Goal: Check status: Check status

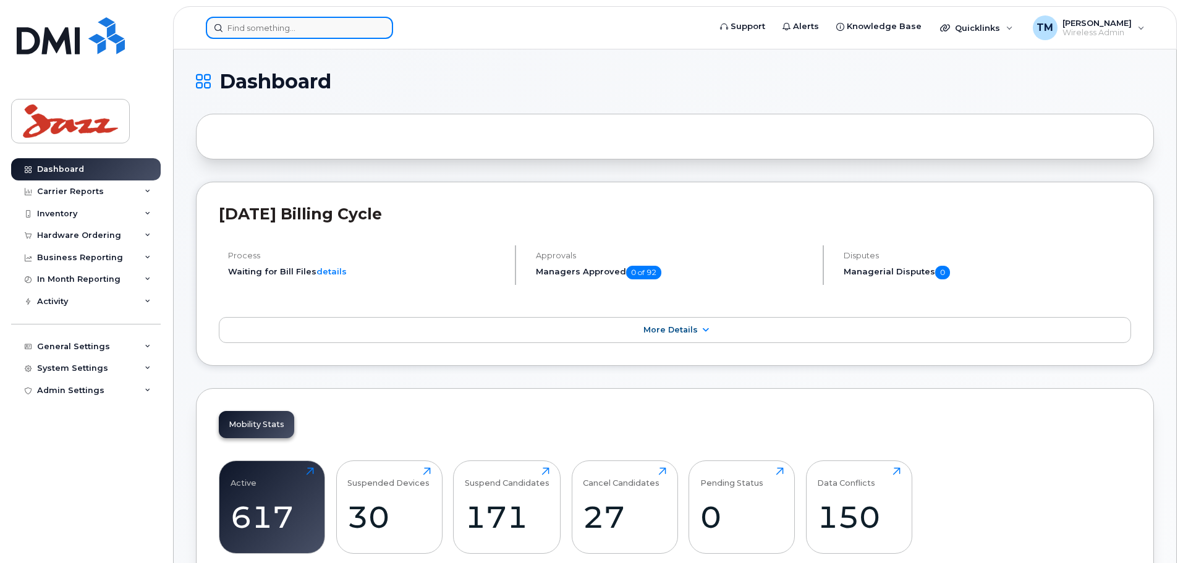
click at [272, 33] on input at bounding box center [299, 28] width 187 height 22
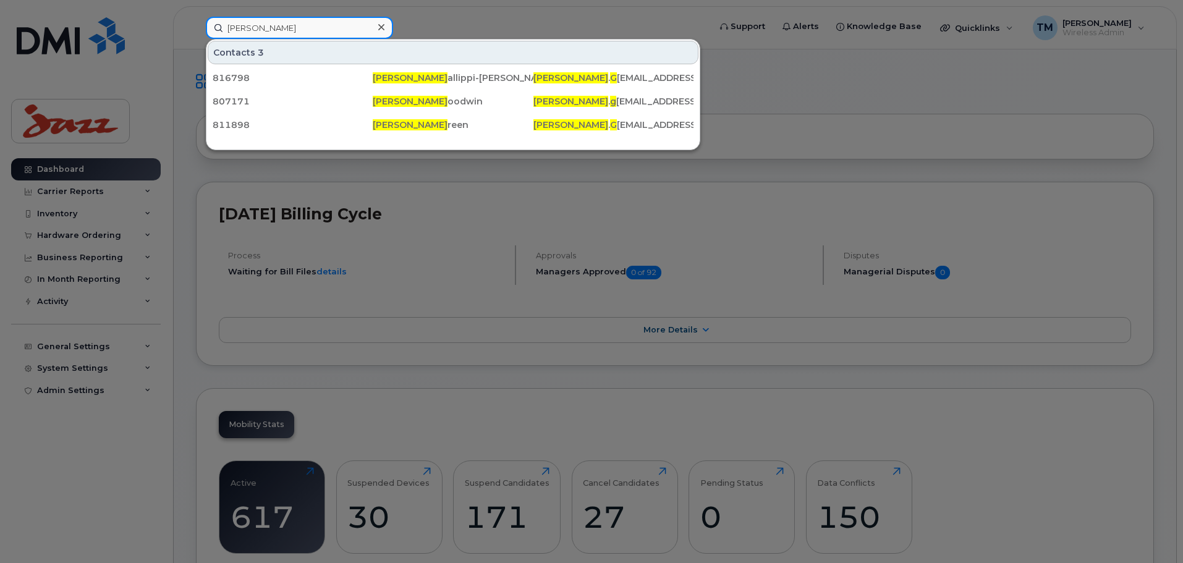
drag, startPoint x: 283, startPoint y: 28, endPoint x: 226, endPoint y: 28, distance: 57.5
click at [226, 28] on input "[PERSON_NAME]" at bounding box center [299, 28] width 187 height 22
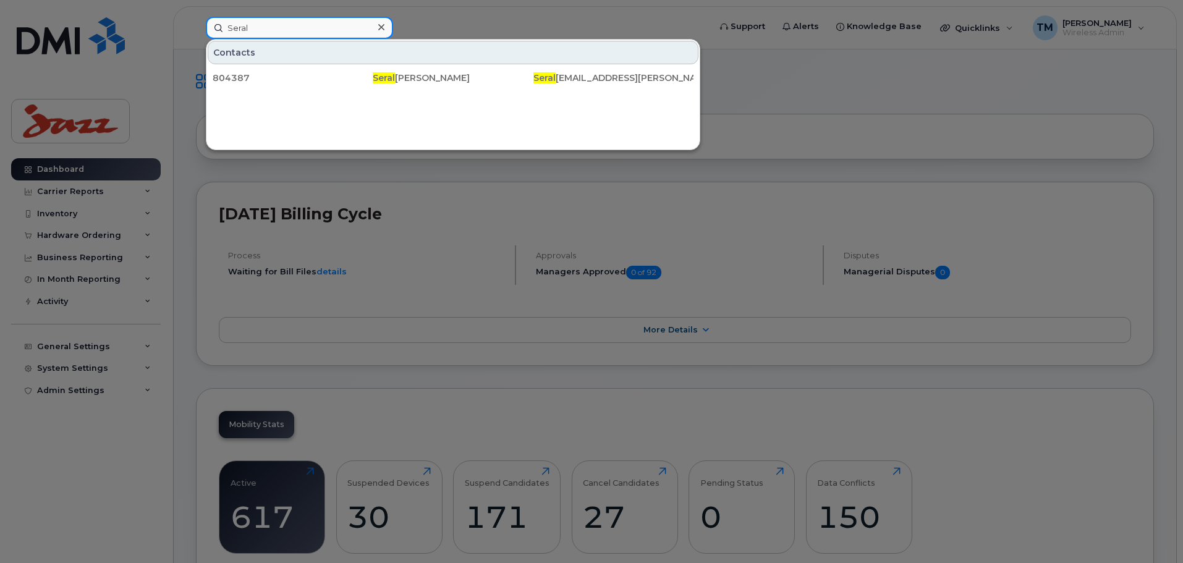
drag, startPoint x: 261, startPoint y: 25, endPoint x: 187, endPoint y: 26, distance: 74.2
click at [196, 26] on div "Seral Contacts 804387 Seral [PERSON_NAME] Seral [EMAIL_ADDRESS][PERSON_NAME][DO…" at bounding box center [454, 28] width 516 height 22
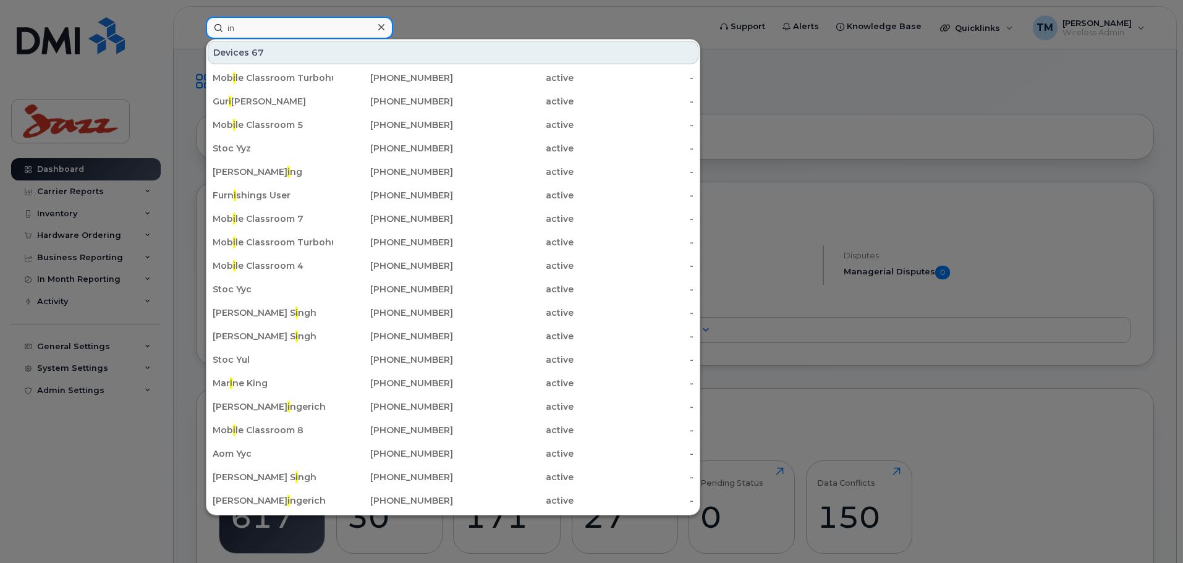
type input "i"
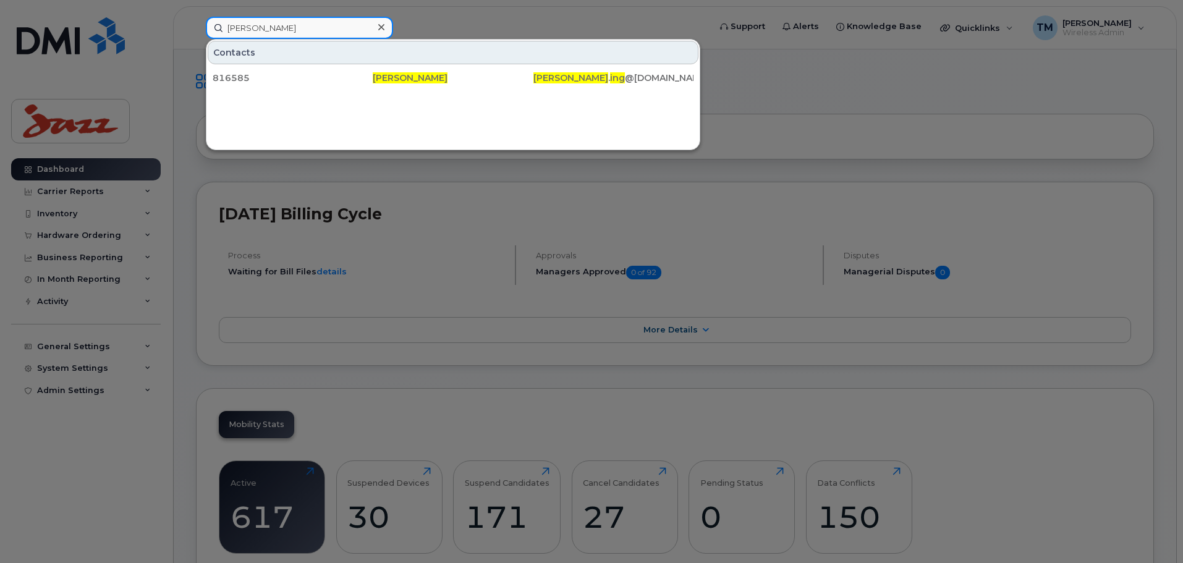
drag, startPoint x: 293, startPoint y: 35, endPoint x: 225, endPoint y: 40, distance: 68.2
click at [225, 39] on div "[PERSON_NAME] ing Contacts 816585 [PERSON_NAME] Ing [PERSON_NAME] . ing @[DOMAI…" at bounding box center [454, 28] width 496 height 22
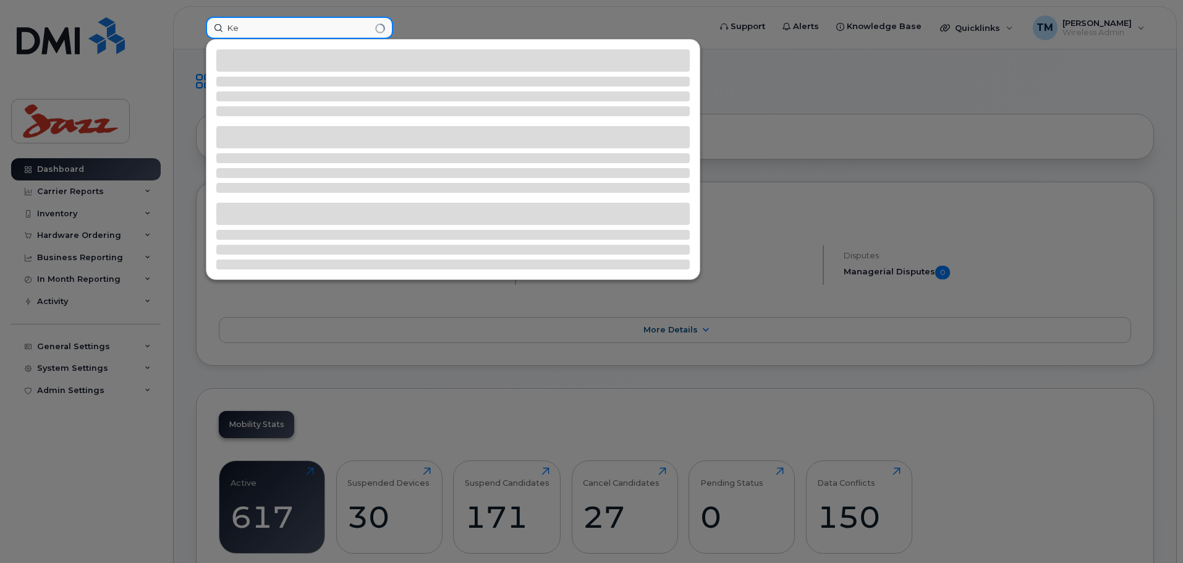
type input "K"
type input "S"
type input "h"
type input "R"
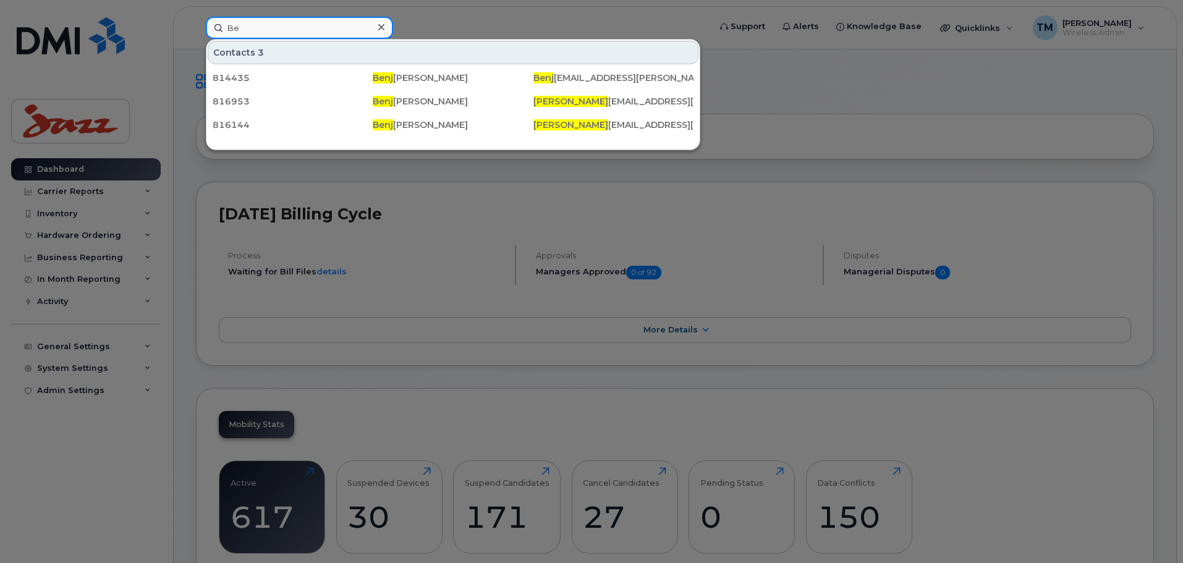
type input "B"
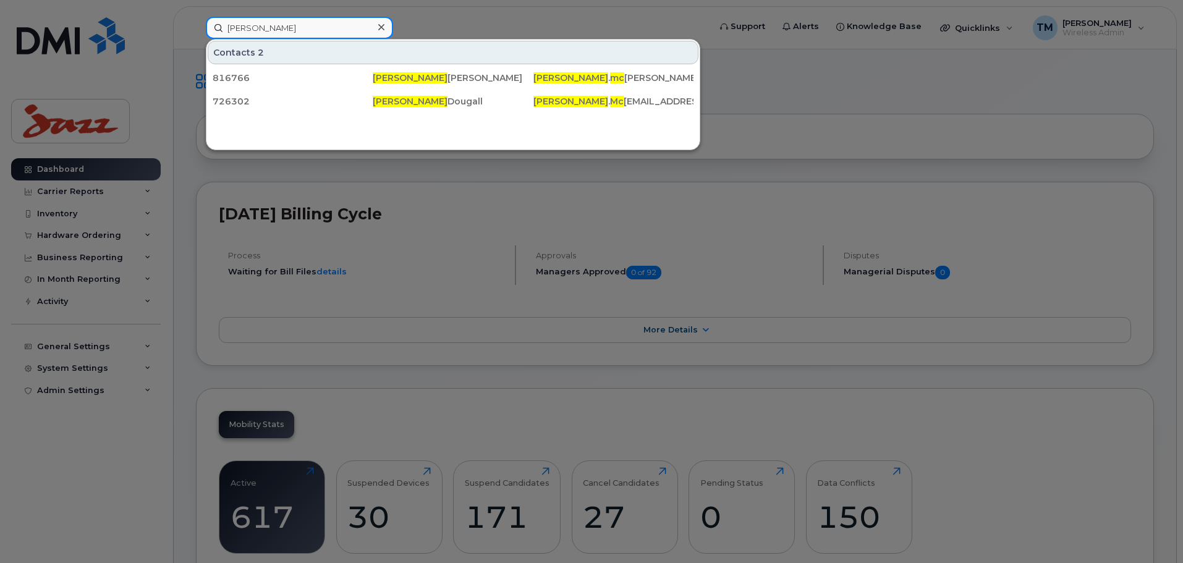
drag, startPoint x: 292, startPoint y: 28, endPoint x: 197, endPoint y: 35, distance: 96.0
click at [197, 35] on div "[PERSON_NAME] Contacts 2 816766 [PERSON_NAME] [PERSON_NAME] . mc [EMAIL_ADDRESS…" at bounding box center [454, 28] width 516 height 22
drag, startPoint x: 297, startPoint y: 28, endPoint x: 193, endPoint y: 32, distance: 104.5
click at [196, 32] on div "[PERSON_NAME] Contacts 2 817422 [PERSON_NAME] [PERSON_NAME] . sch [EMAIL_ADDRES…" at bounding box center [454, 28] width 516 height 22
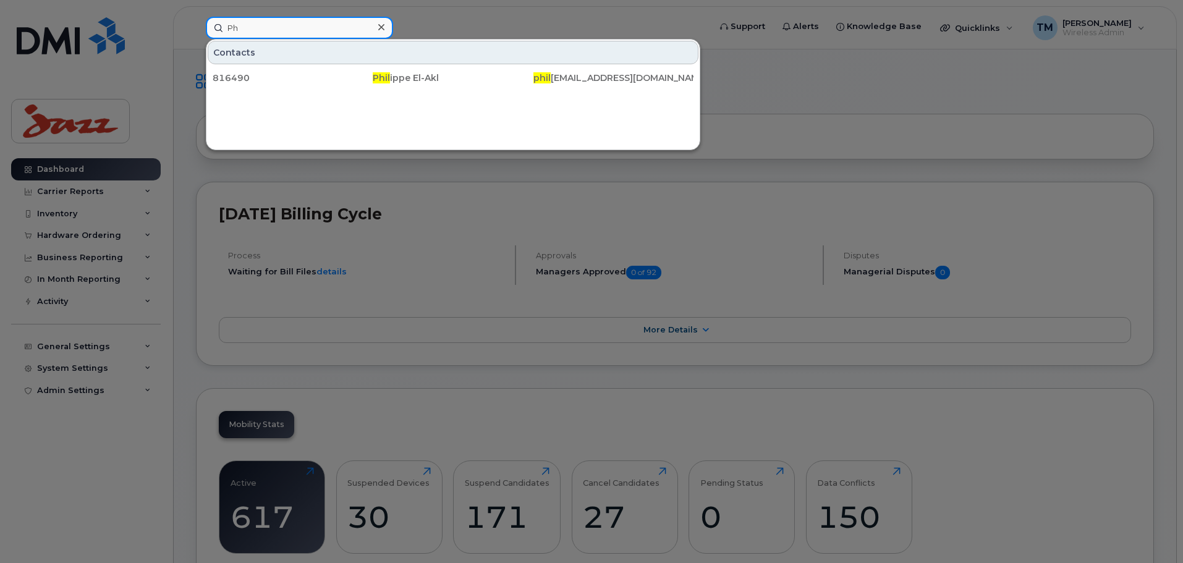
type input "P"
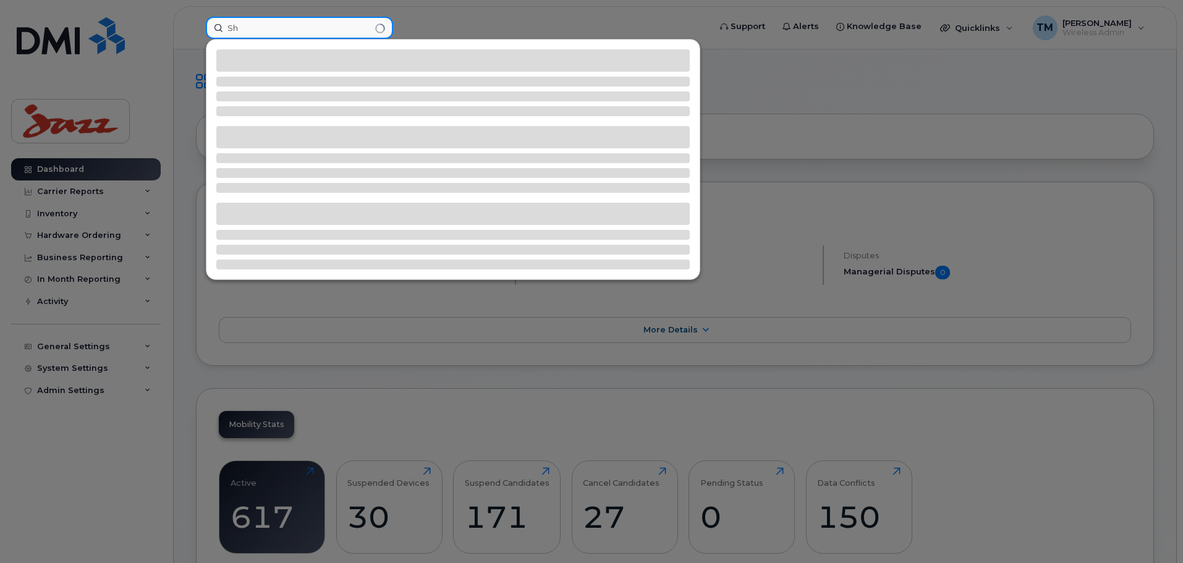
type input "S"
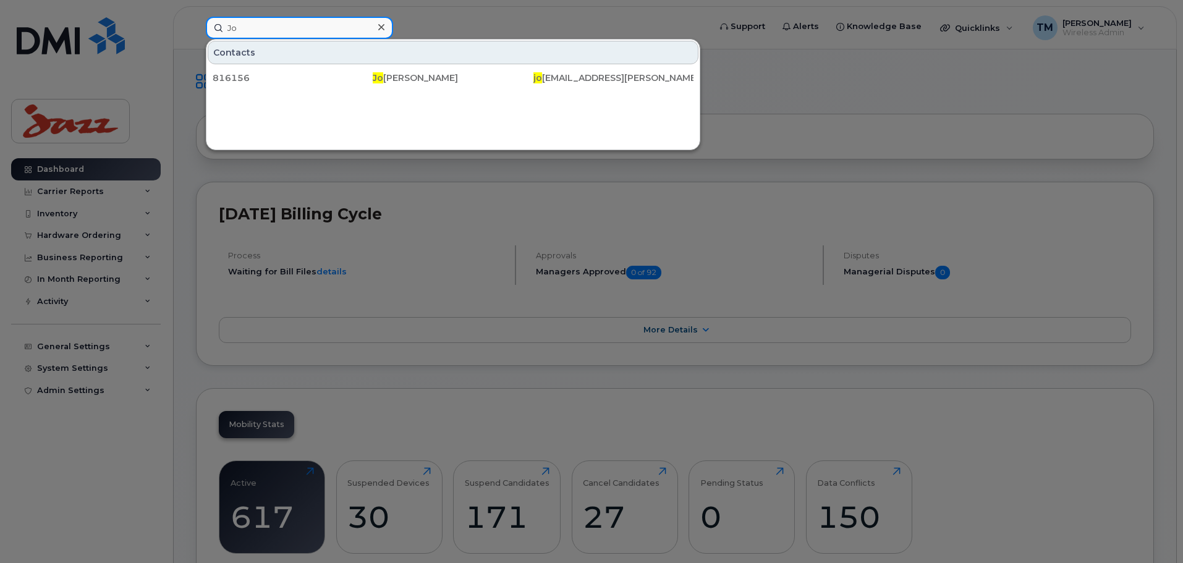
type input "J"
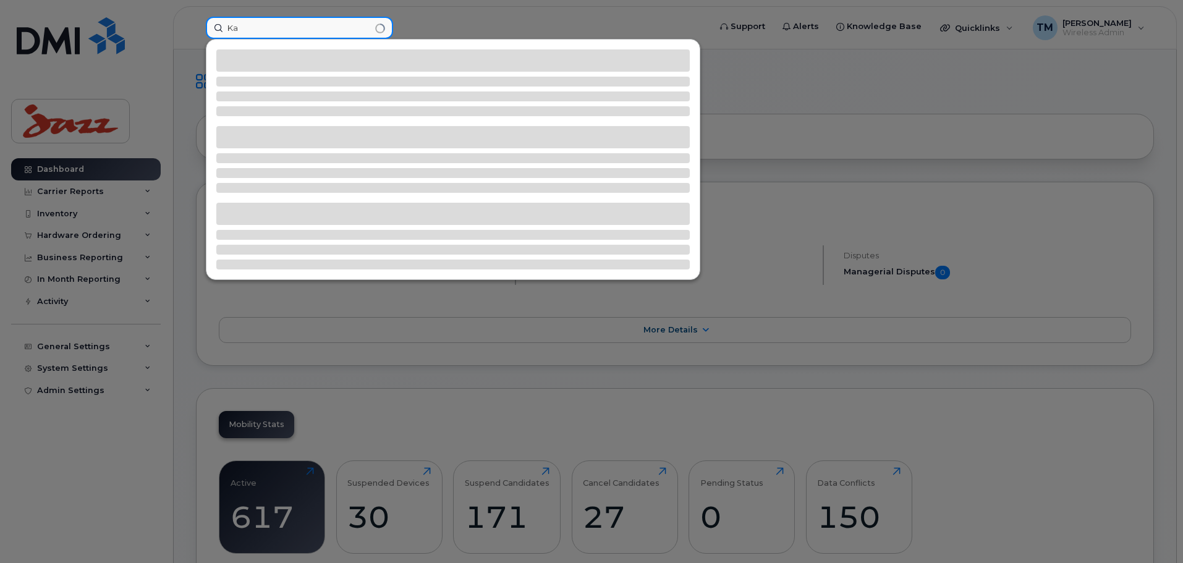
type input "K"
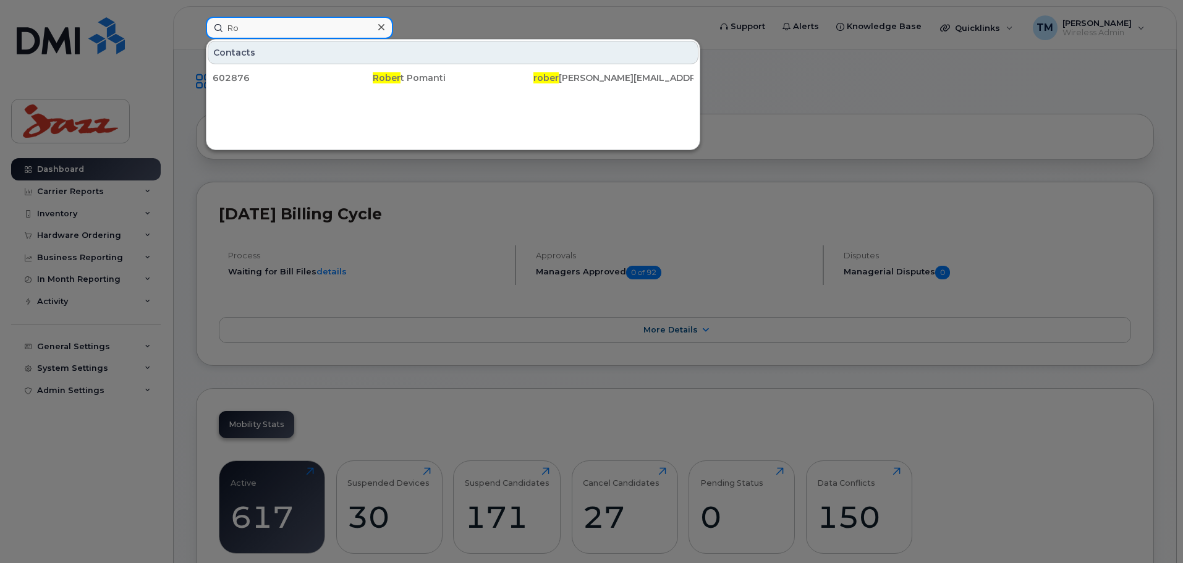
type input "R"
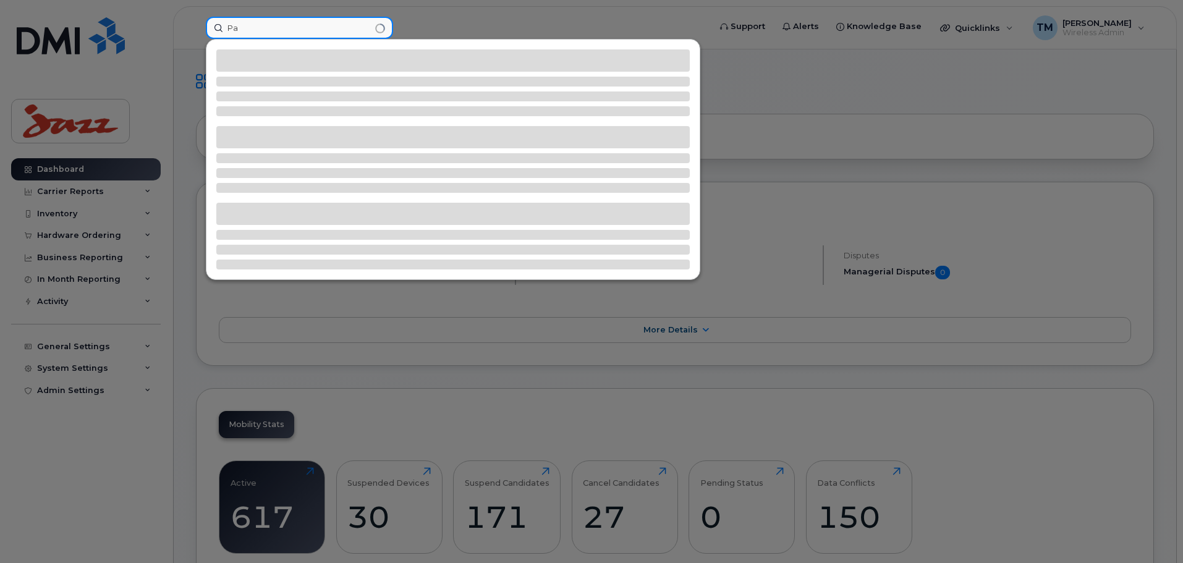
type input "P"
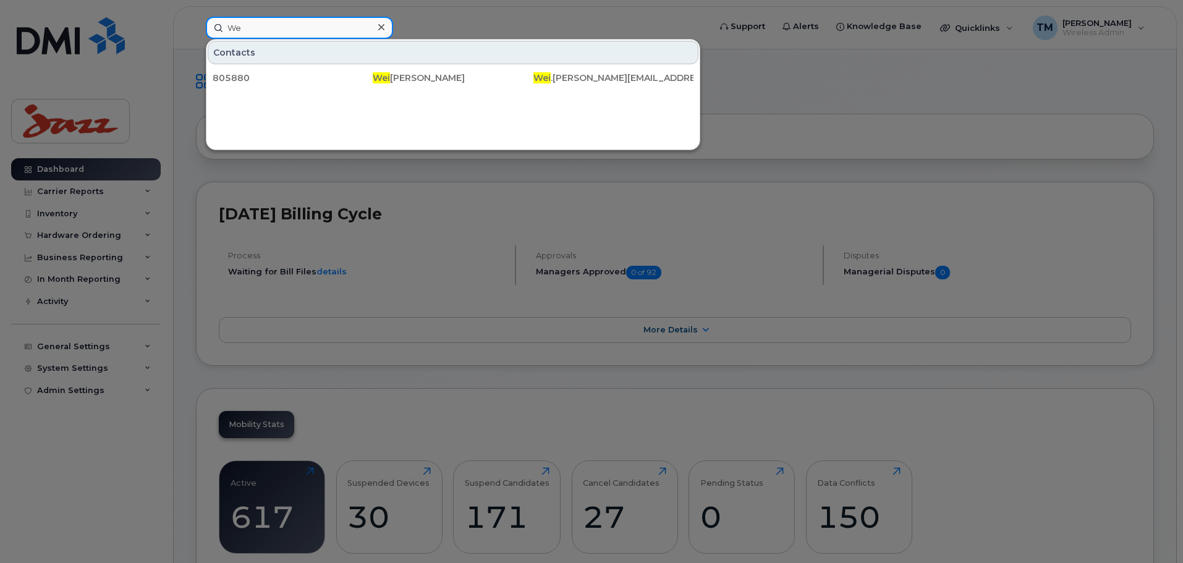
type input "W"
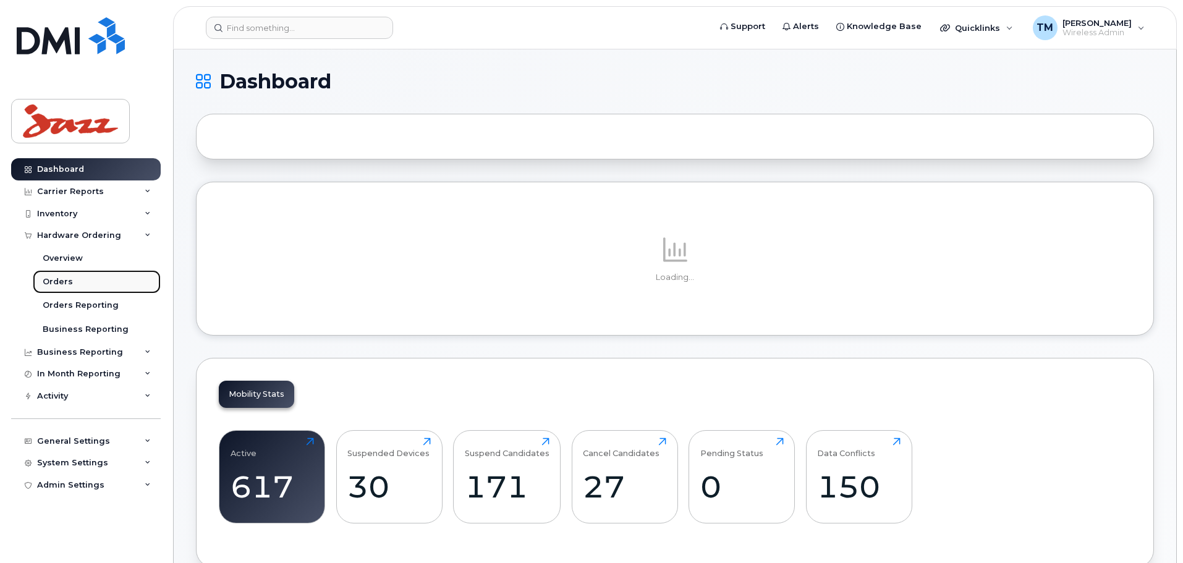
click at [83, 283] on link "Orders" at bounding box center [97, 281] width 128 height 23
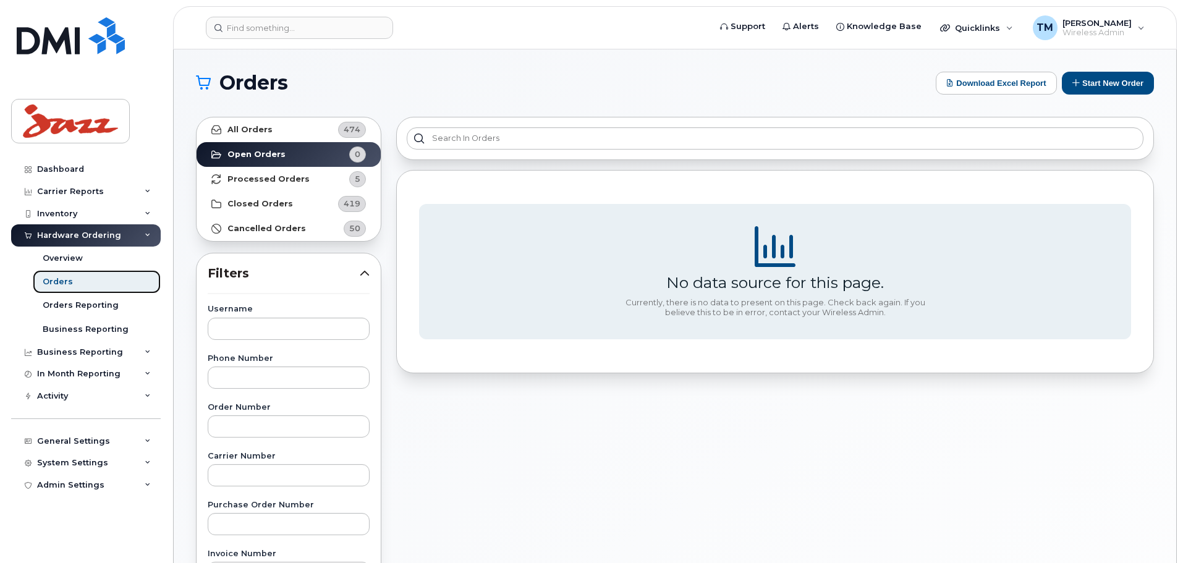
scroll to position [62, 0]
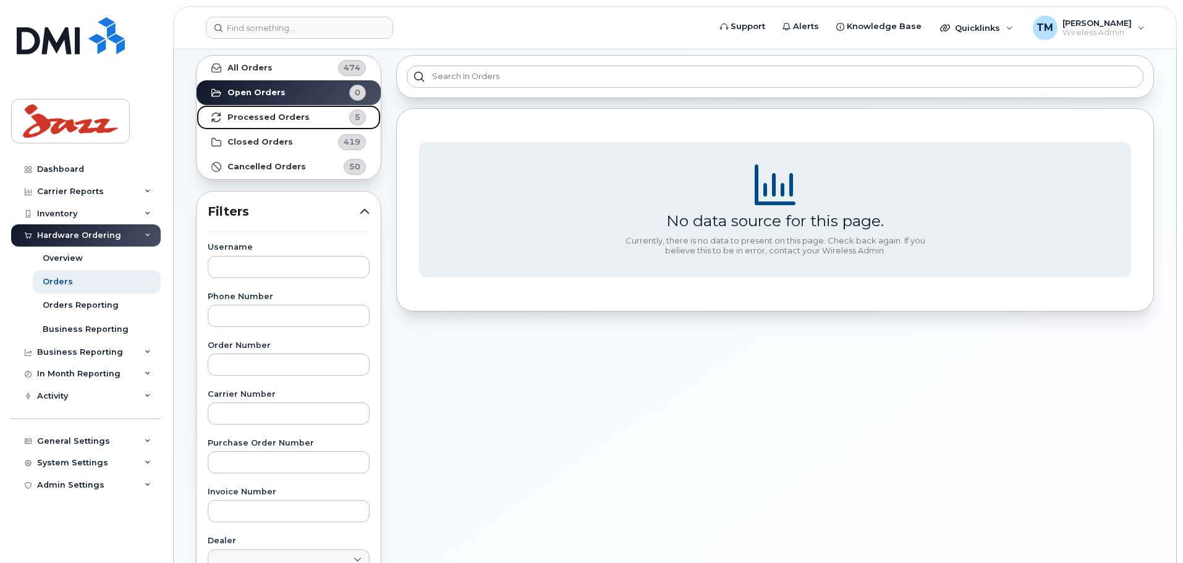
click at [307, 120] on link "Processed Orders 5" at bounding box center [289, 117] width 184 height 25
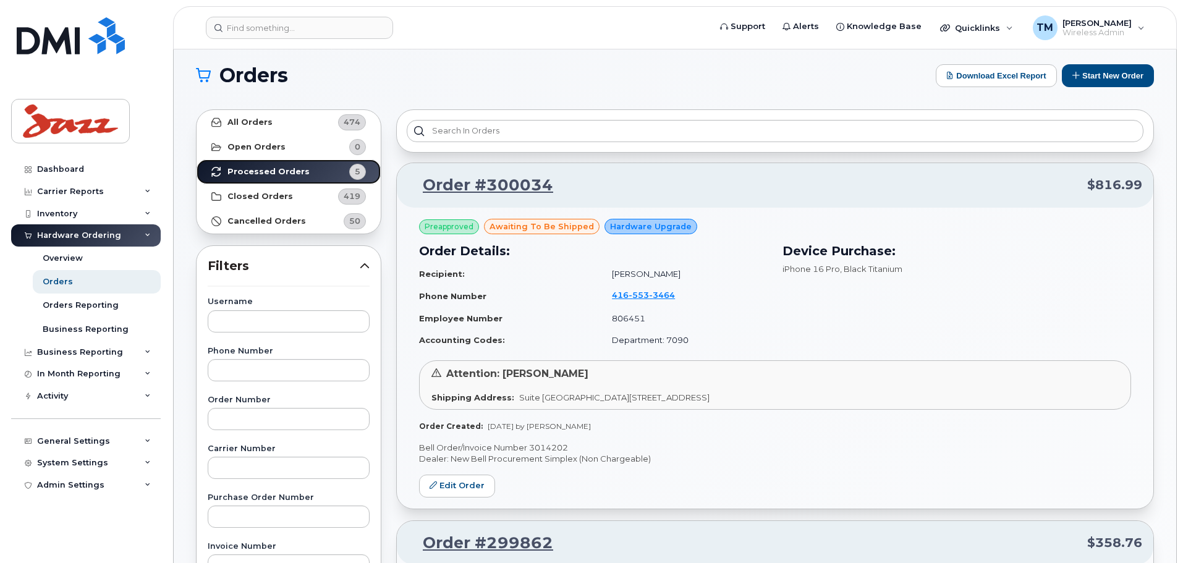
scroll to position [0, 0]
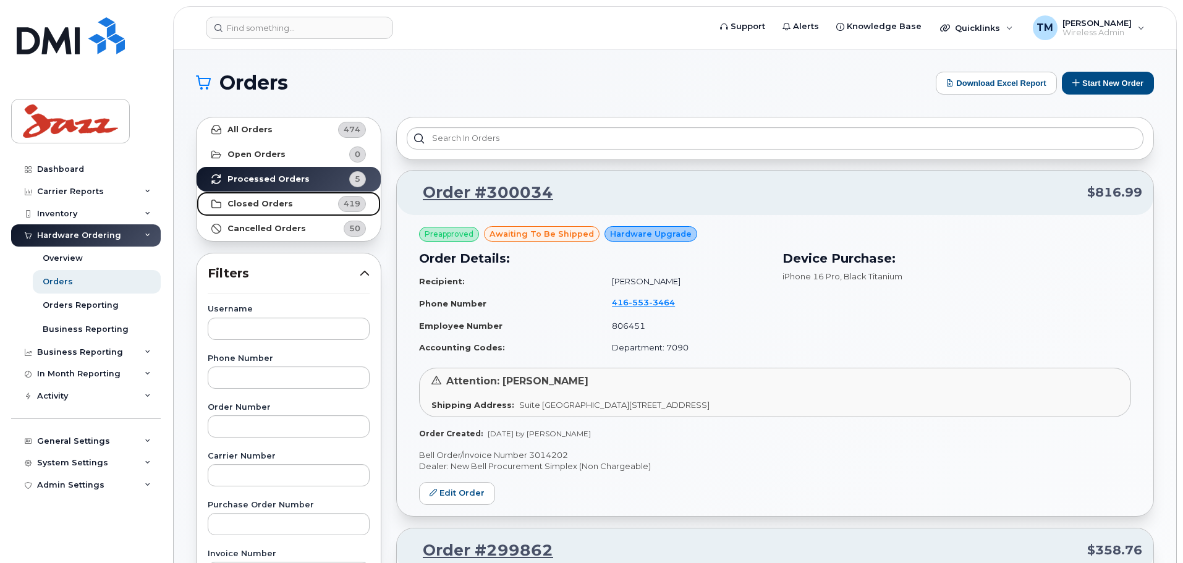
click at [287, 202] on link "Closed Orders 419" at bounding box center [289, 204] width 184 height 25
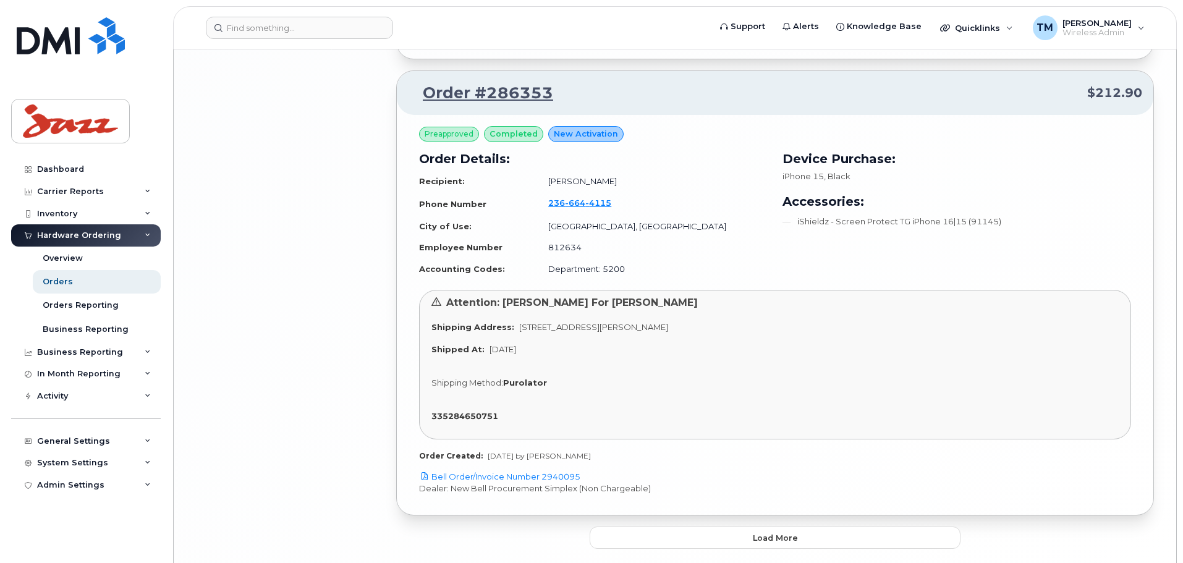
scroll to position [3319, 0]
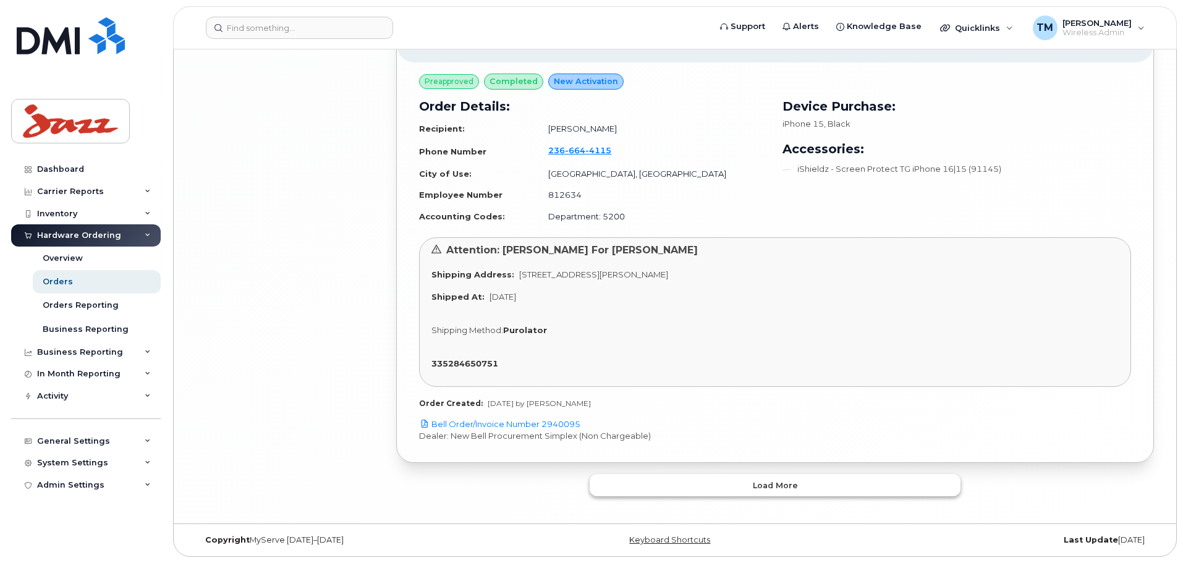
click at [744, 481] on button "Load more" at bounding box center [775, 485] width 371 height 22
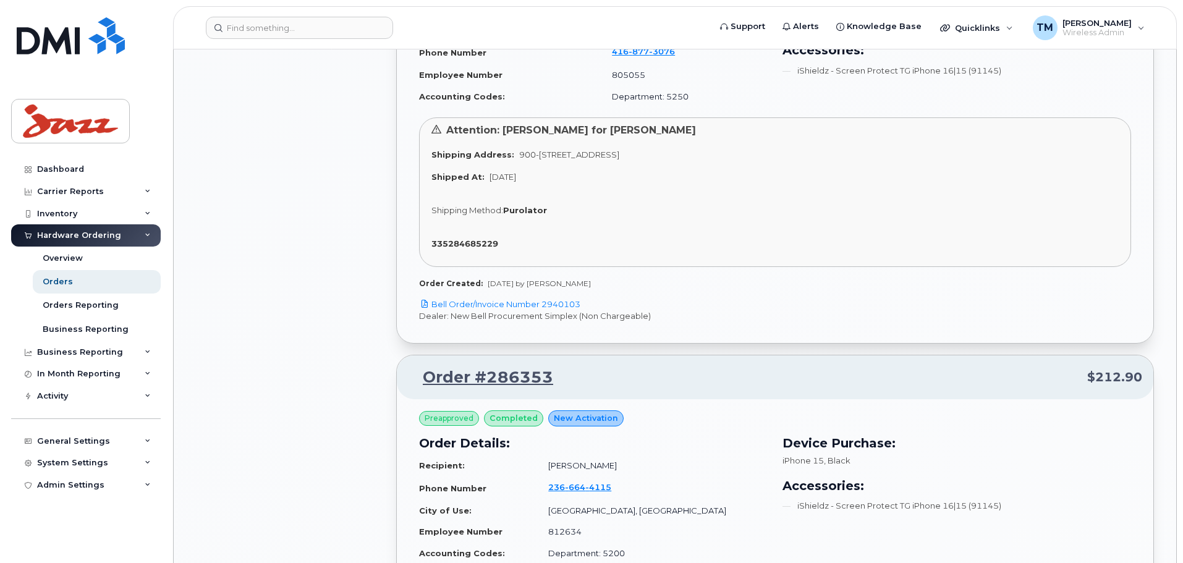
scroll to position [0, 0]
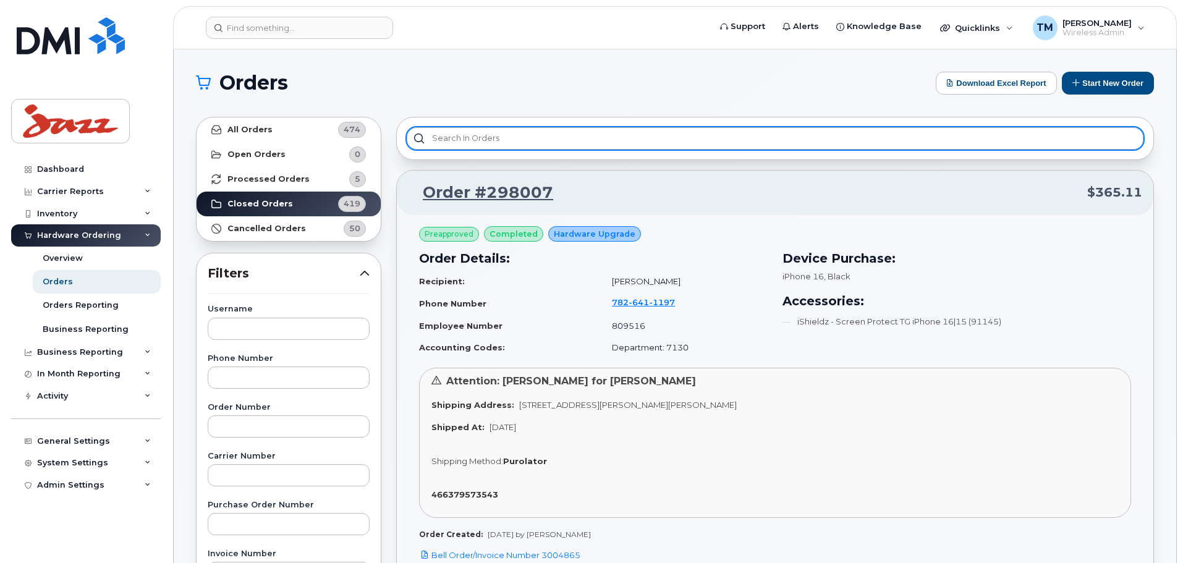
drag, startPoint x: 751, startPoint y: 448, endPoint x: 695, endPoint y: 143, distance: 310.5
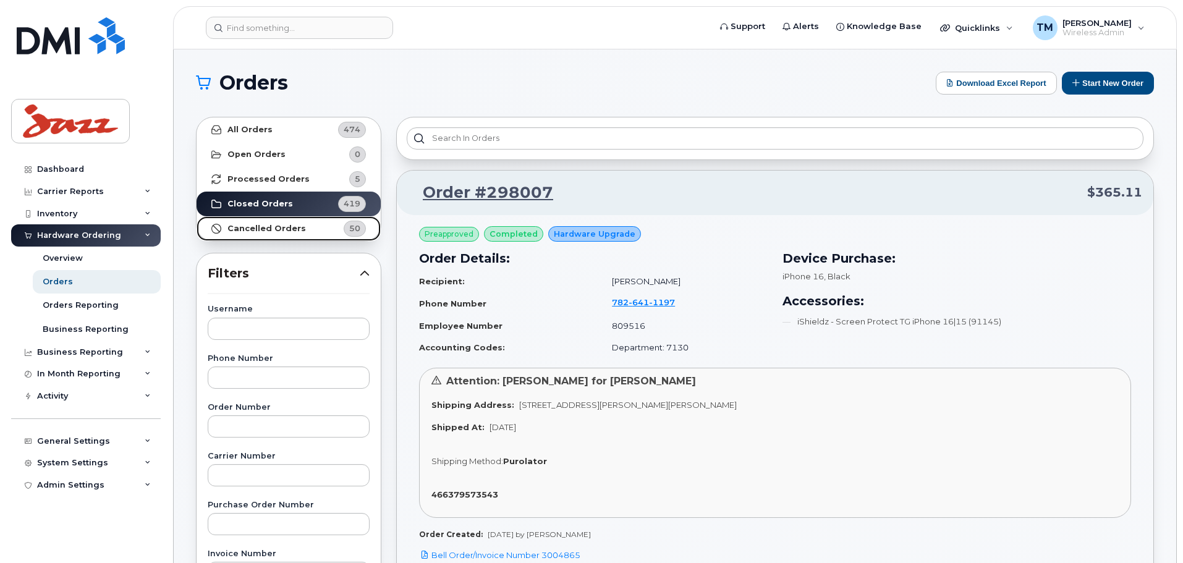
click at [296, 230] on strong "Cancelled Orders" at bounding box center [266, 229] width 79 height 10
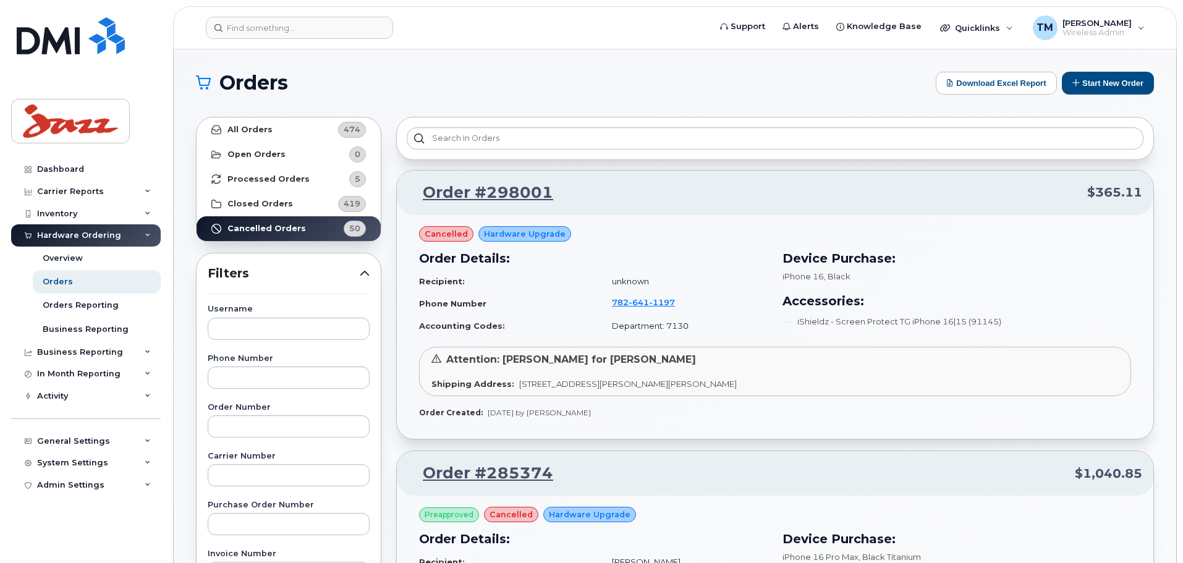
drag, startPoint x: 814, startPoint y: 365, endPoint x: 775, endPoint y: 69, distance: 299.3
click at [281, 154] on link "Open Orders 0" at bounding box center [289, 154] width 184 height 25
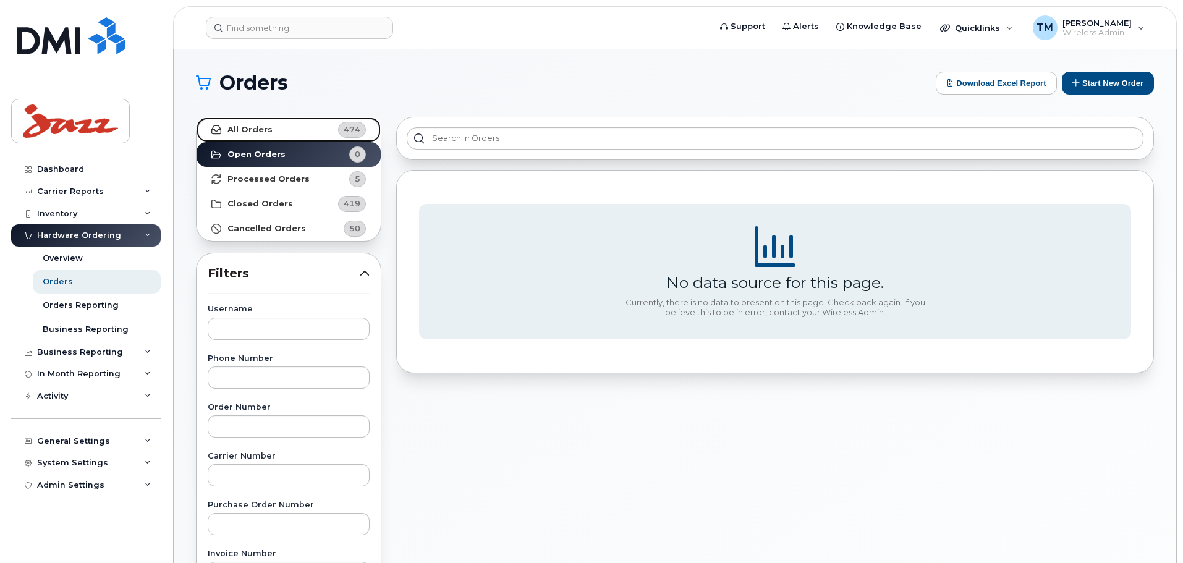
click at [281, 127] on link "All Orders 474" at bounding box center [289, 129] width 184 height 25
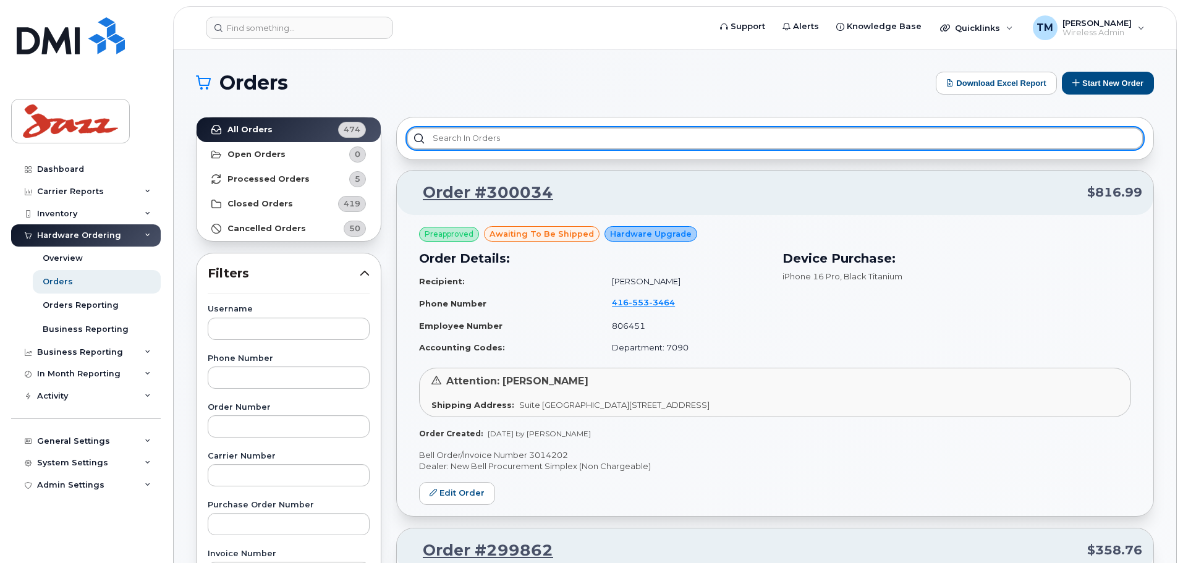
click at [525, 143] on input "text" at bounding box center [775, 138] width 737 height 22
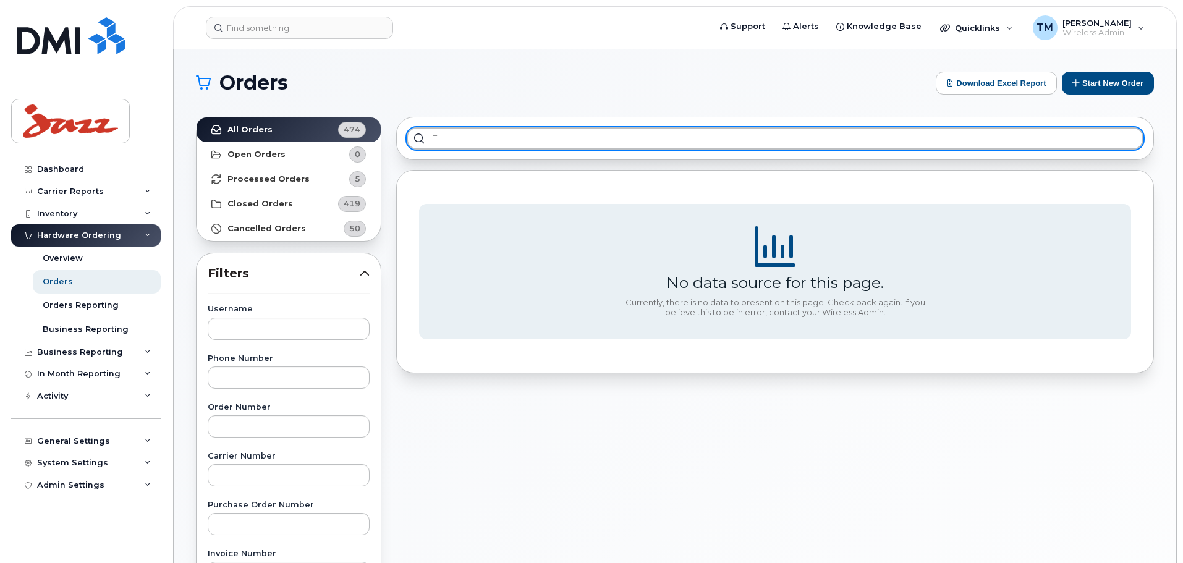
type input "T"
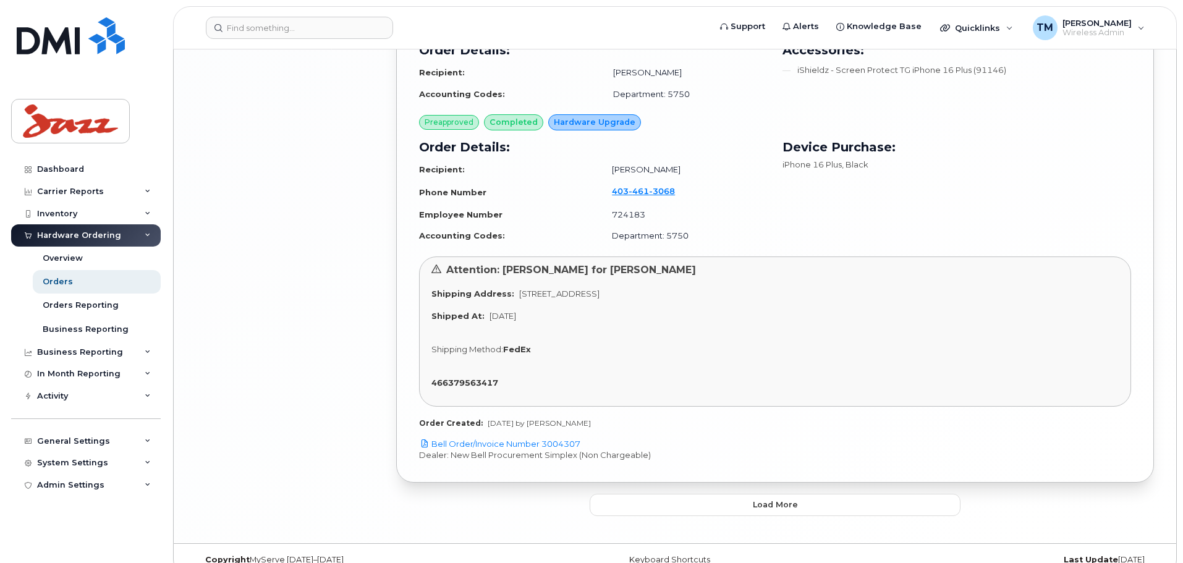
scroll to position [2729, 0]
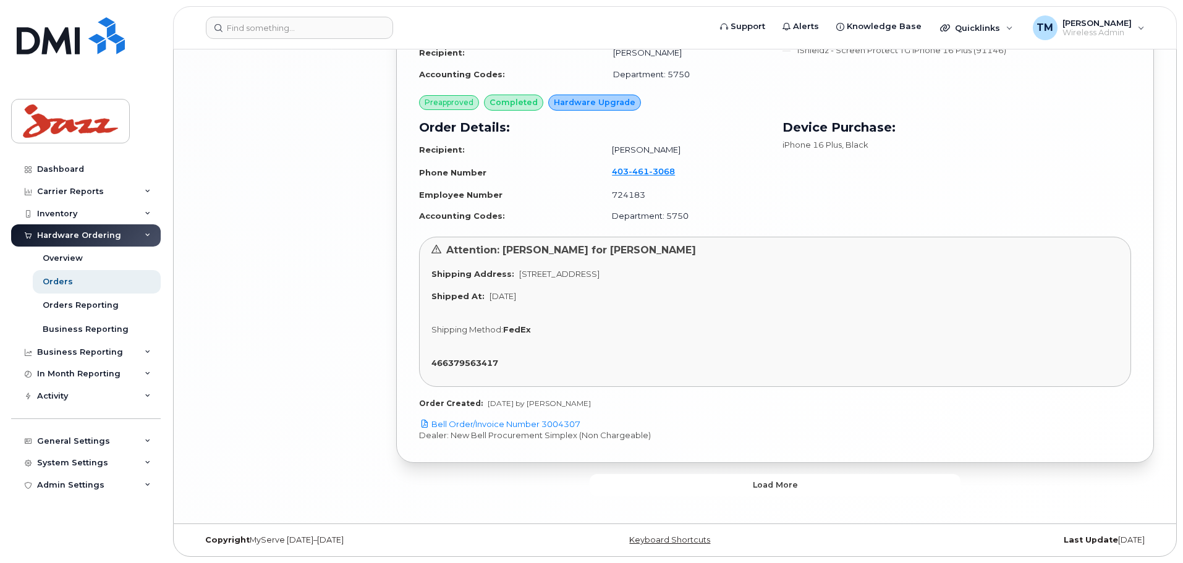
click at [726, 491] on button "Load more" at bounding box center [775, 485] width 371 height 22
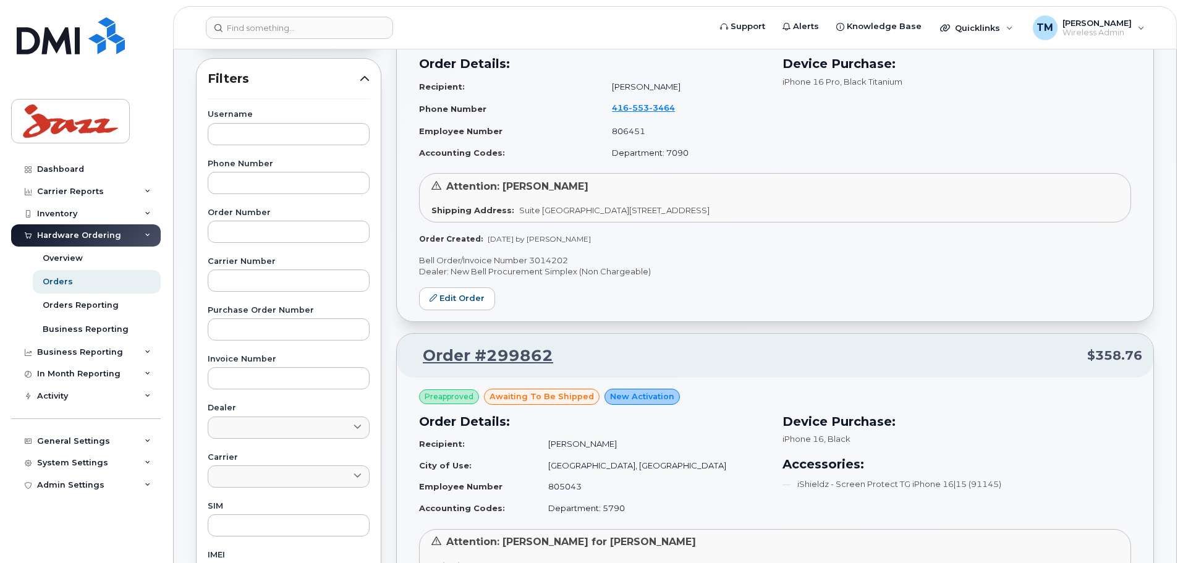
scroll to position [0, 0]
